Goal: Task Accomplishment & Management: Use online tool/utility

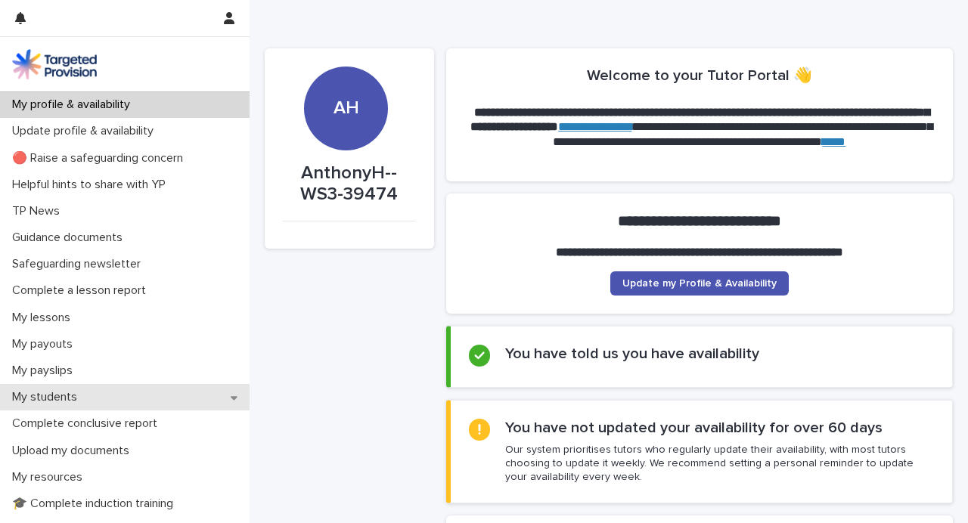
click at [228, 400] on div "My students" at bounding box center [124, 397] width 249 height 26
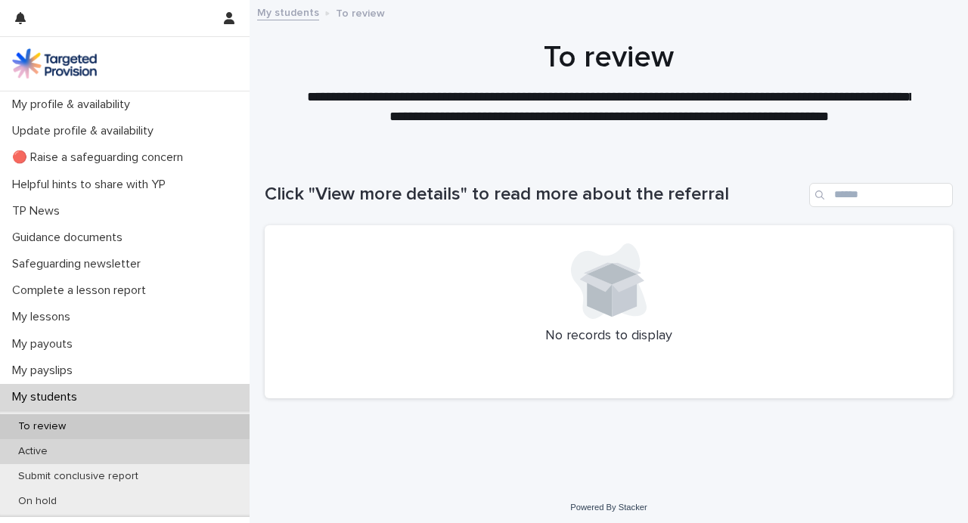
click at [47, 452] on p "Active" at bounding box center [33, 451] width 54 height 13
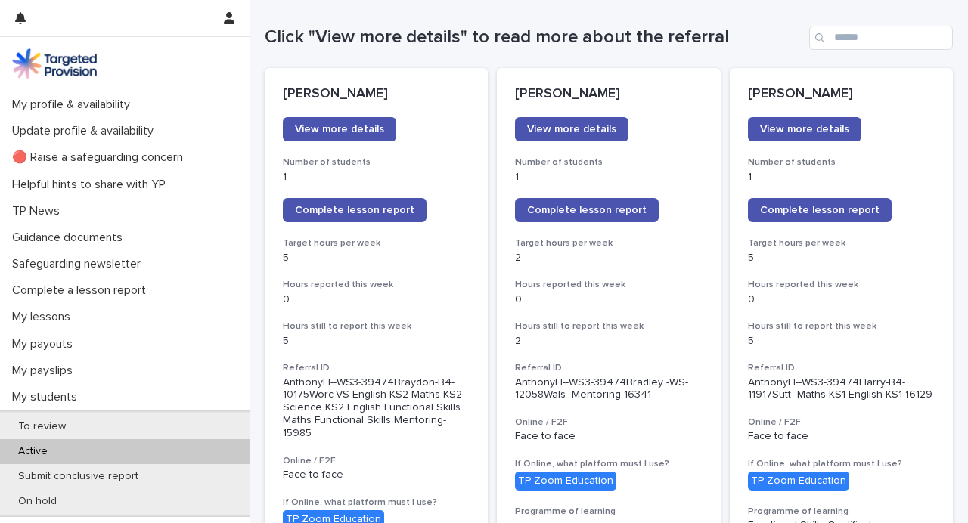
scroll to position [164, 0]
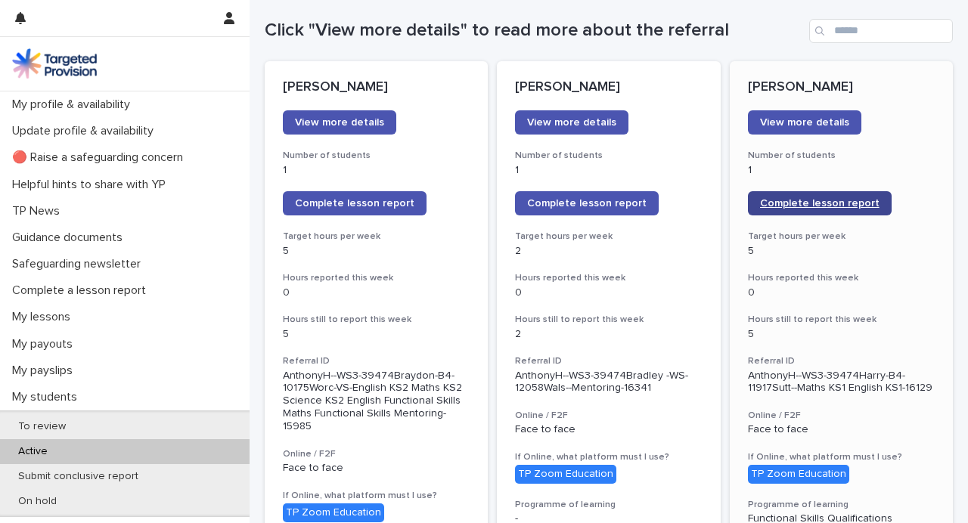
click at [777, 201] on span "Complete lesson report" at bounding box center [819, 203] width 119 height 11
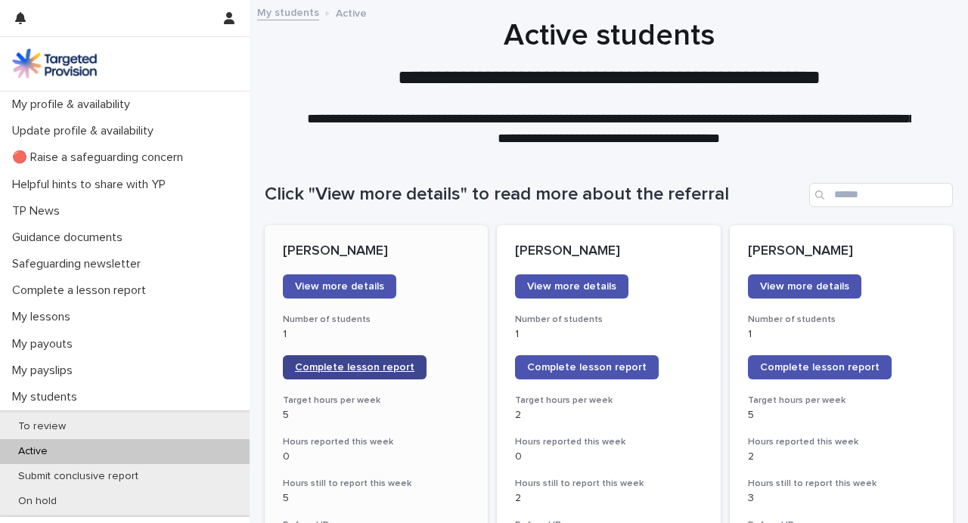
scroll to position [194, 0]
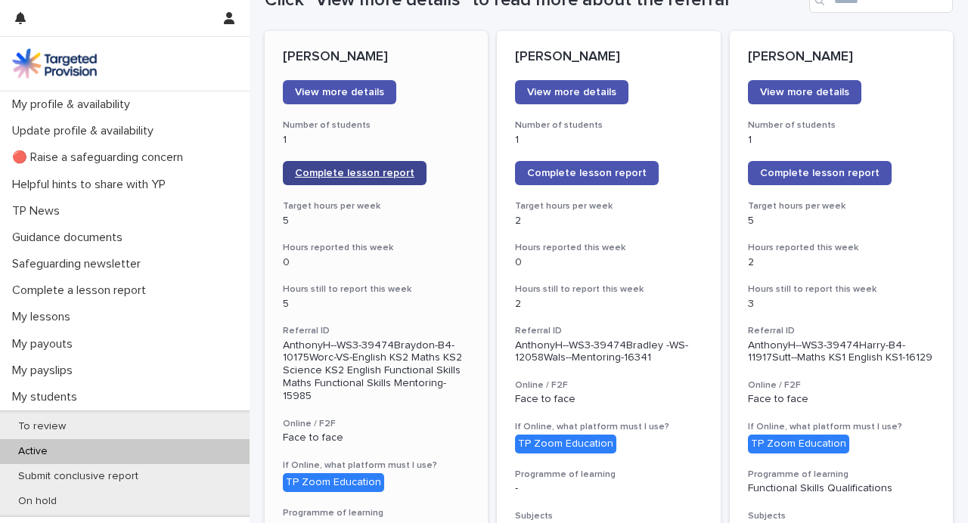
click at [321, 176] on span "Complete lesson report" at bounding box center [354, 173] width 119 height 11
